Goal: Communication & Community: Answer question/provide support

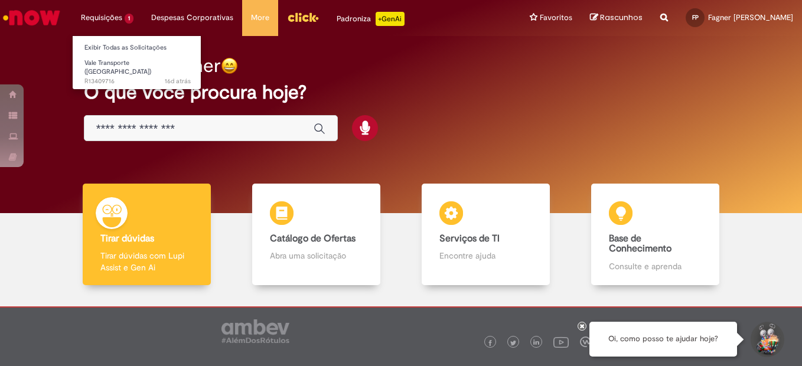
click at [110, 12] on li "Requisições 1 Exibir Todas as Solicitações Vale Transporte (VT) 16d atrás 16 di…" at bounding box center [107, 17] width 70 height 35
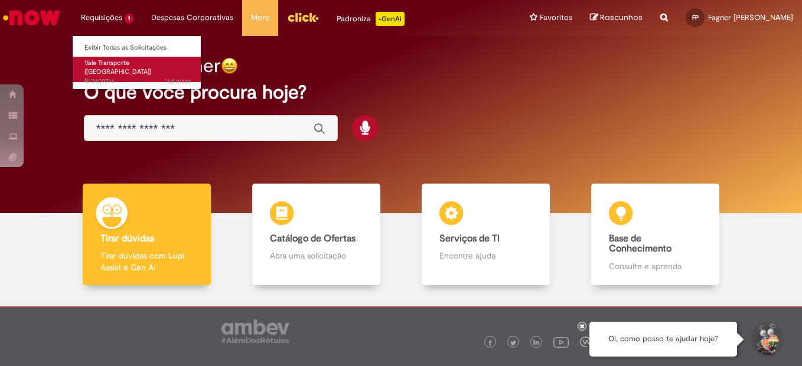
click at [111, 77] on span "16d atrás 16 dias atrás R13409716" at bounding box center [137, 81] width 106 height 9
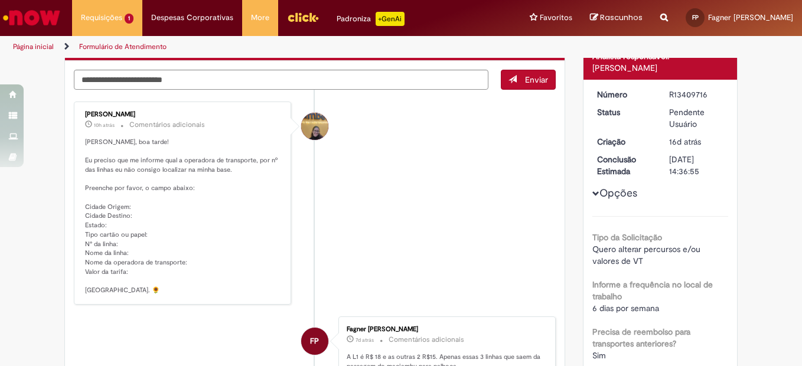
scroll to position [59, 0]
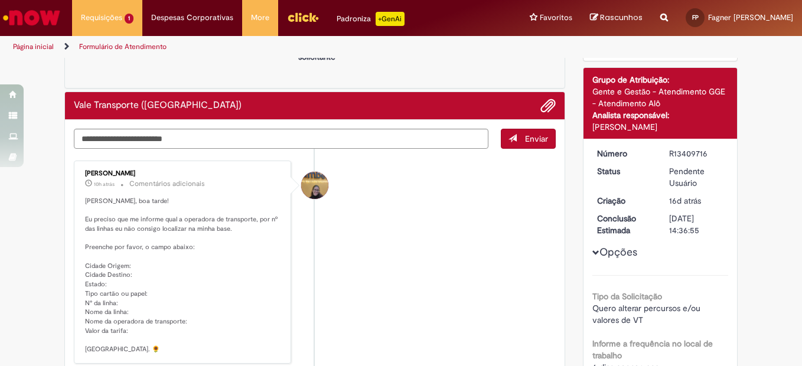
drag, startPoint x: 114, startPoint y: 214, endPoint x: 200, endPoint y: 214, distance: 85.6
click at [193, 214] on p "[PERSON_NAME], boa tarde! Eu preciso que me informe qual a operadora de transpo…" at bounding box center [183, 276] width 197 height 158
click at [200, 224] on p "[PERSON_NAME], boa tarde! Eu preciso que me informe qual a operadora de transpo…" at bounding box center [183, 276] width 197 height 158
drag, startPoint x: 86, startPoint y: 226, endPoint x: 217, endPoint y: 224, distance: 131.1
click at [217, 224] on p "[PERSON_NAME], boa tarde! Eu preciso que me informe qual a operadora de transpo…" at bounding box center [183, 276] width 197 height 158
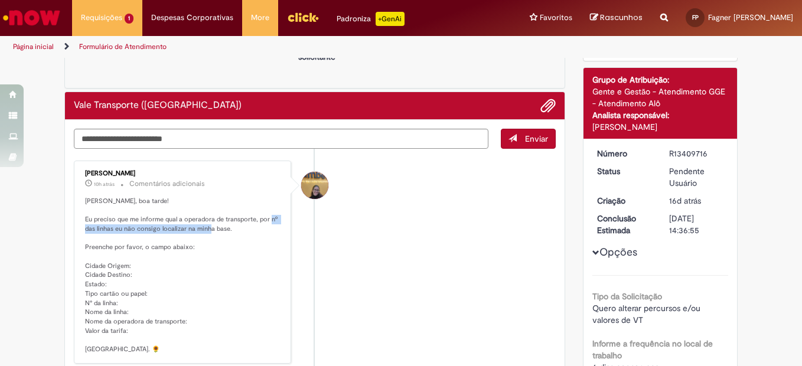
click at [219, 224] on p "[PERSON_NAME], boa tarde! Eu preciso que me informe qual a operadora de transpo…" at bounding box center [183, 276] width 197 height 158
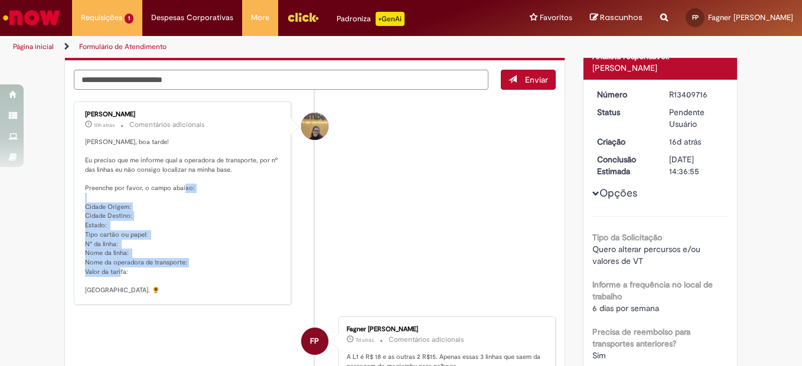
drag, startPoint x: 129, startPoint y: 275, endPoint x: 71, endPoint y: 202, distance: 93.3
click at [74, 202] on div "[PERSON_NAME] 10h atrás 10 horas atrás Comentários adicionais Oi Fagner, boa ta…" at bounding box center [182, 203] width 217 height 203
drag, startPoint x: 71, startPoint y: 202, endPoint x: 166, endPoint y: 272, distance: 117.4
click at [169, 269] on p "[PERSON_NAME], boa tarde! Eu preciso que me informe qual a operadora de transpo…" at bounding box center [183, 217] width 197 height 158
drag, startPoint x: 151, startPoint y: 269, endPoint x: 81, endPoint y: 205, distance: 94.5
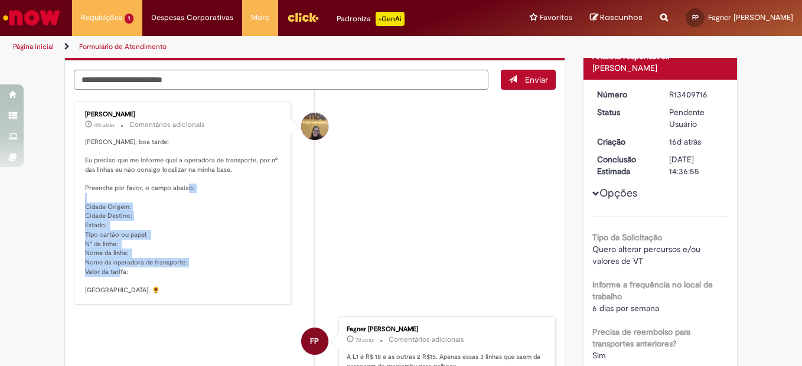
click at [85, 205] on p "[PERSON_NAME], boa tarde! Eu preciso que me informe qual a operadora de transpo…" at bounding box center [183, 217] width 197 height 158
copy p "Cidade Origem: Cidade Destino: Estado: Tipo cartão ou papel: N° da linha: Nome …"
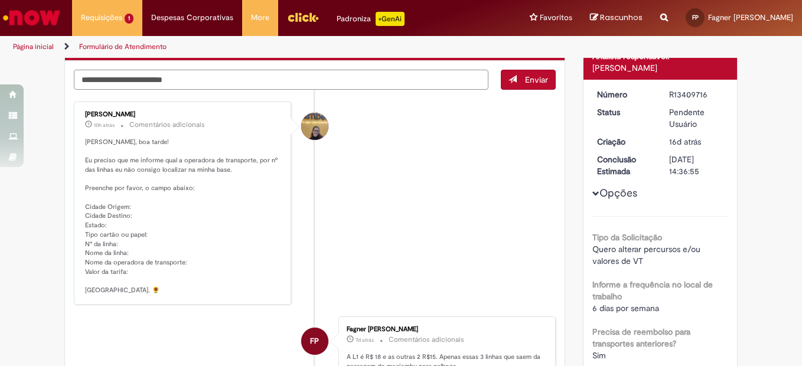
click at [236, 77] on textarea "Digite sua mensagem aqui..." at bounding box center [281, 80] width 415 height 20
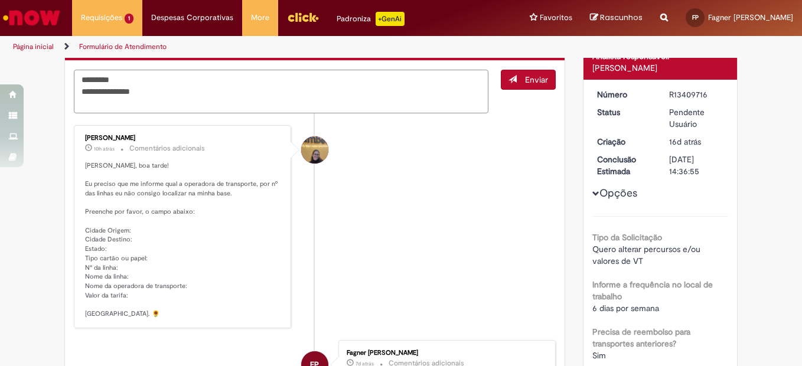
paste textarea "**********"
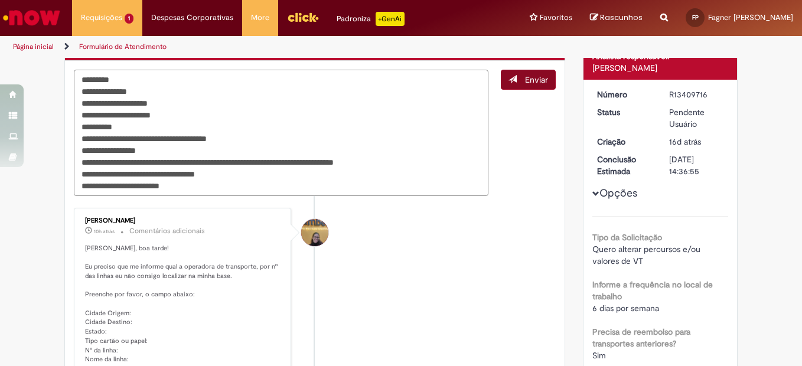
type textarea "**********"
click at [535, 81] on span "Enviar" at bounding box center [536, 79] width 23 height 11
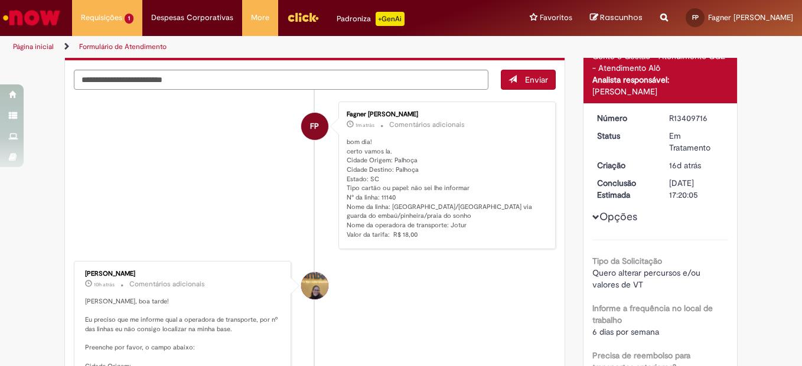
scroll to position [0, 0]
